Goal: Task Accomplishment & Management: Manage account settings

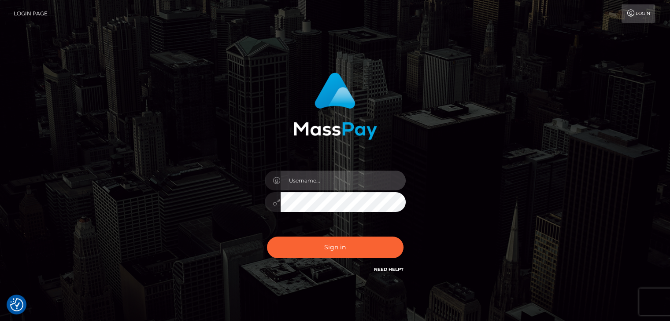
type input "Edward"
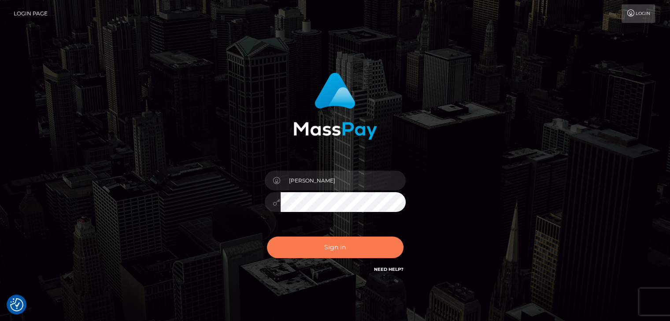
click at [356, 246] on button "Sign in" at bounding box center [335, 248] width 136 height 22
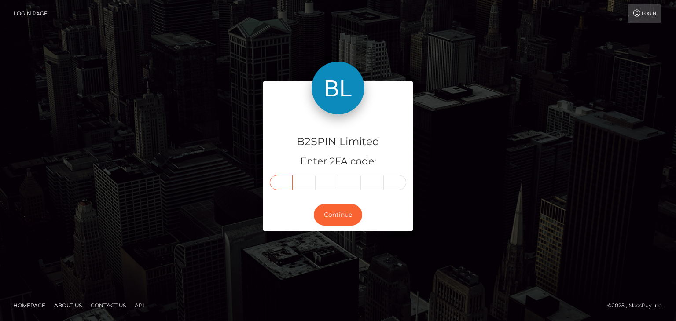
click at [279, 185] on input "text" at bounding box center [281, 182] width 23 height 15
paste input "8"
type input "8"
type input "3"
type input "2"
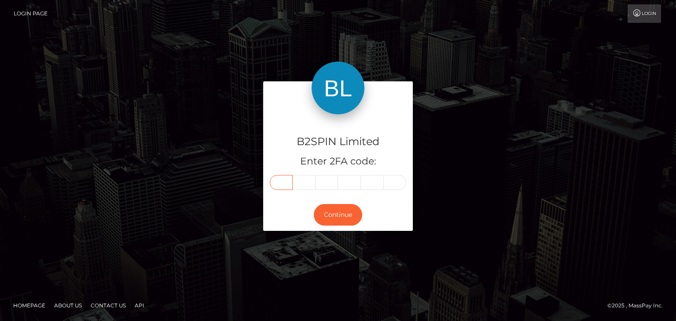
type input "4"
type input "8"
type input "0"
click at [348, 218] on button "Continue" at bounding box center [338, 215] width 48 height 22
click at [139, 192] on div "B2SPIN Limited Enter 2FA code: 8 3 2 4 8 0 832480 Continue" at bounding box center [338, 160] width 502 height 158
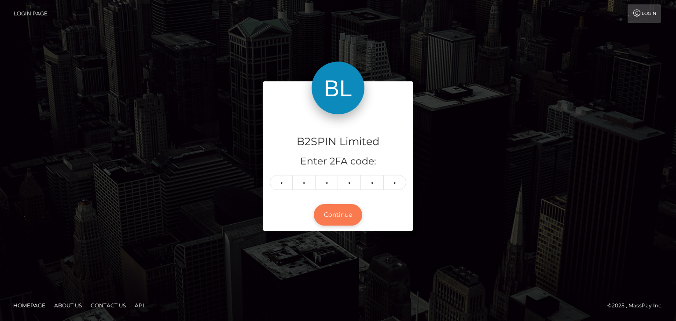
click at [324, 224] on button "Continue" at bounding box center [338, 215] width 48 height 22
click at [338, 210] on button "Continue" at bounding box center [338, 215] width 48 height 22
click at [60, 127] on div "B2SPIN Limited Enter 2FA code: 8 3 2 4 8 0 832480 Continue" at bounding box center [338, 160] width 676 height 290
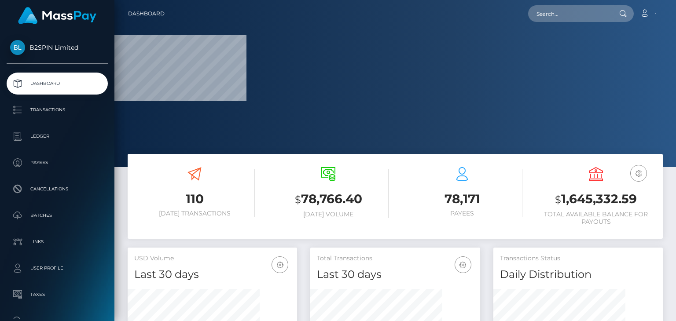
click at [559, 27] on nav "Dashboard Loading... Loading... Account Edit Profile" at bounding box center [395, 13] width 562 height 27
click at [565, 16] on input "text" at bounding box center [569, 13] width 83 height 17
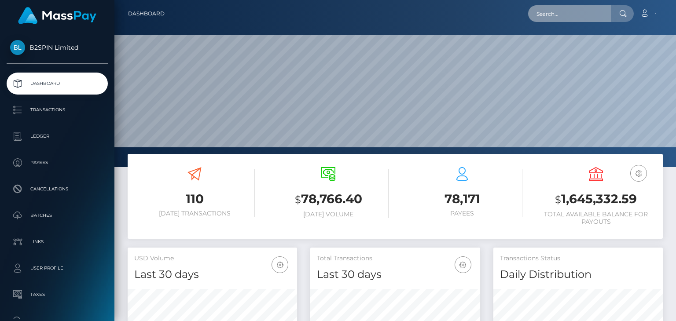
scroll to position [156, 169]
paste input "48d8bab7-0bca-44c6-8a4f-830beb84283d"
click at [560, 14] on input "48d8bab7-0bca-44c6-8a4f-830beb84283d" at bounding box center [569, 13] width 83 height 17
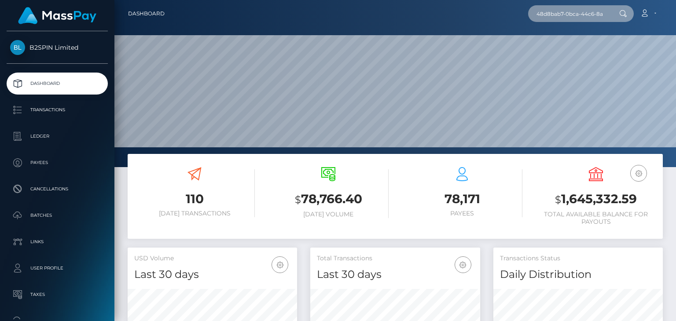
click at [560, 14] on input "48d8bab7-0bca-44c6-8a4f-830beb84283d" at bounding box center [569, 13] width 83 height 17
paste input "75da3dab-ab61-4242-a57e-09b09f60e64a"
click at [546, 22] on div "75da3dab-ab61-4242-a57e-09b09f60e64a Loading... Loading..." at bounding box center [581, 13] width 106 height 17
click at [546, 22] on input "75da3dab-ab61-4242-a57e-09b09f60e64a" at bounding box center [569, 13] width 83 height 17
click at [562, 13] on input "75da3dab-ab61-4242-a57e-09b09f60e64a" at bounding box center [569, 13] width 83 height 17
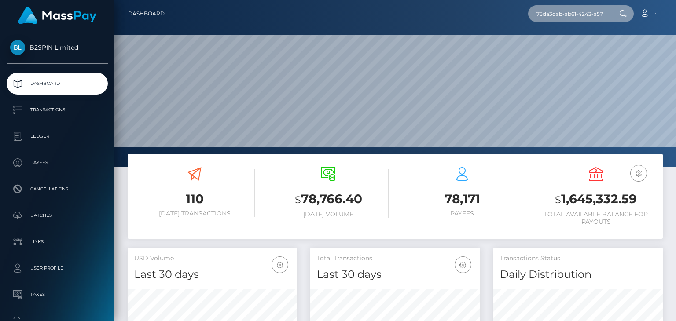
click at [562, 13] on input "75da3dab-ab61-4242-a57e-09b09f60e64a" at bounding box center [569, 13] width 83 height 17
paste input "3351211"
click at [573, 13] on input "3351211" at bounding box center [569, 13] width 83 height 17
paste input "1841212435"
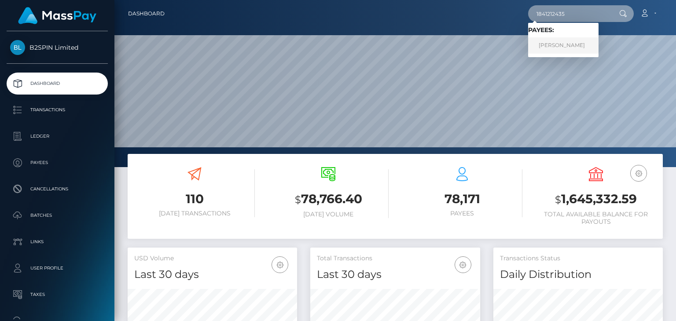
type input "1841212435"
click at [551, 52] on link "ANTHONY MANUEL CASTRO" at bounding box center [563, 45] width 70 height 16
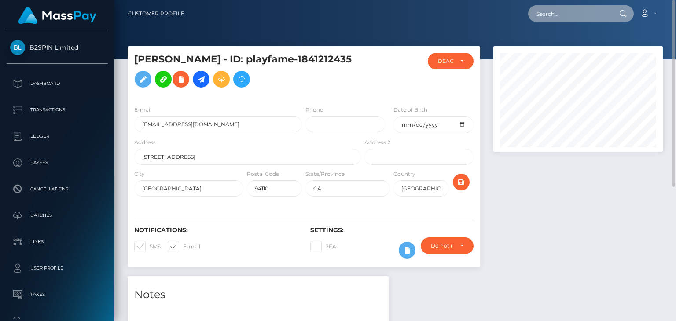
click at [578, 18] on input "text" at bounding box center [569, 13] width 83 height 17
paste input "1841212435"
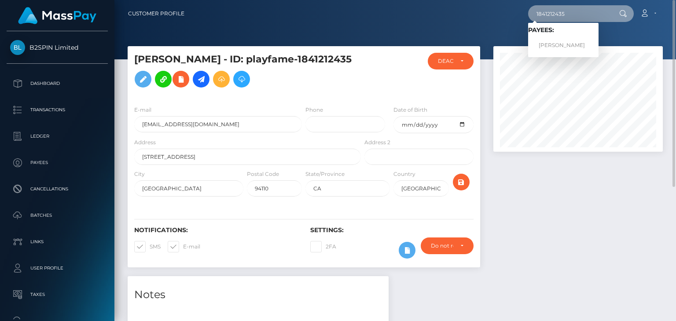
type input "1841212435"
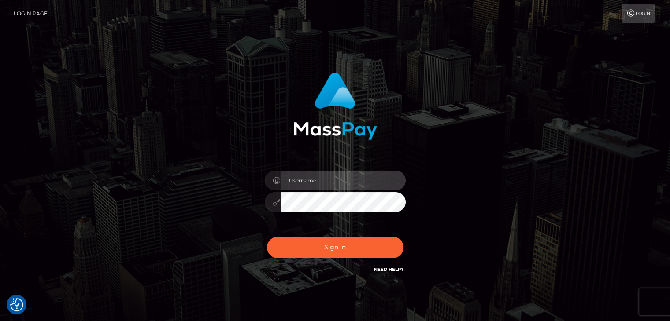
drag, startPoint x: 339, startPoint y: 185, endPoint x: 341, endPoint y: 190, distance: 5.3
click at [339, 185] on input "text" at bounding box center [342, 181] width 125 height 20
type input "[PERSON_NAME]"
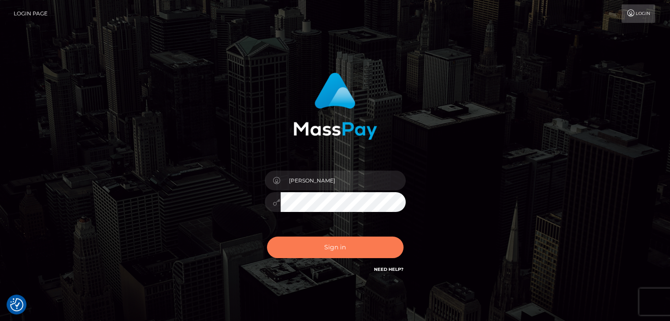
click at [357, 247] on button "Sign in" at bounding box center [335, 248] width 136 height 22
drag, startPoint x: 331, startPoint y: 163, endPoint x: 331, endPoint y: 175, distance: 11.5
click at [331, 172] on div "Sign in" at bounding box center [334, 173] width 231 height 215
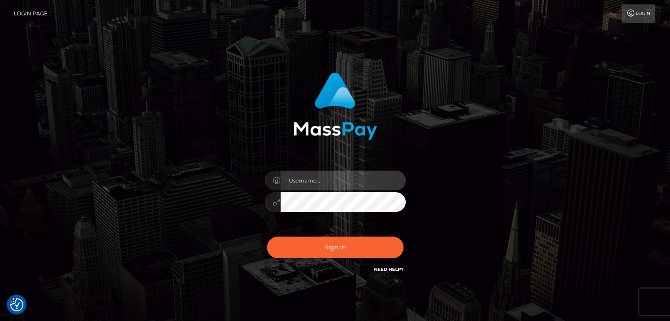
click at [329, 175] on input "text" at bounding box center [342, 181] width 125 height 20
type input "[PERSON_NAME]"
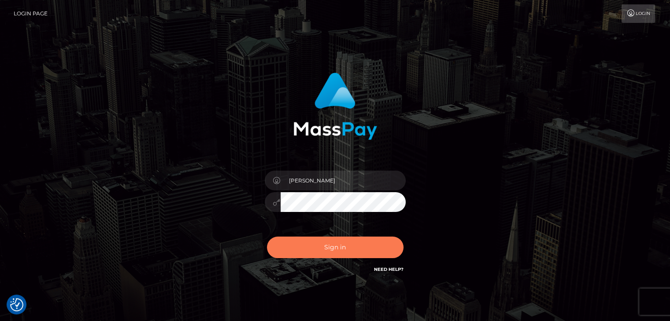
click at [353, 250] on button "Sign in" at bounding box center [335, 248] width 136 height 22
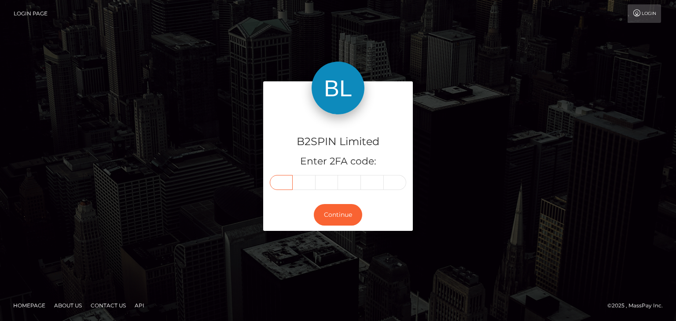
click at [283, 183] on input "text" at bounding box center [281, 182] width 23 height 15
paste input "8"
type input "8"
type input "7"
type input "3"
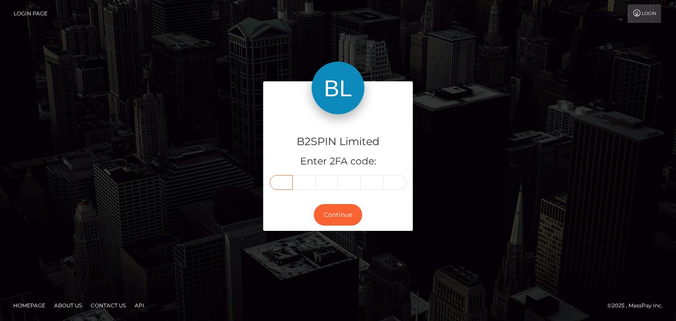
type input "5"
type input "3"
type input "7"
click at [351, 214] on button "Continue" at bounding box center [338, 215] width 48 height 22
click at [515, 81] on div "B2SPIN Limited Enter 2FA code: 8 7 3 5 3 7 873537 Continue" at bounding box center [338, 160] width 676 height 290
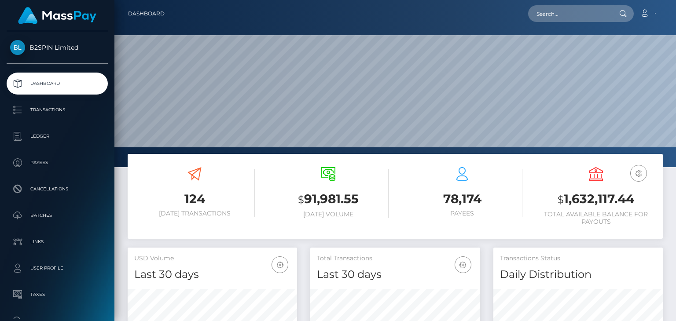
scroll to position [156, 169]
